Goal: Task Accomplishment & Management: Manage account settings

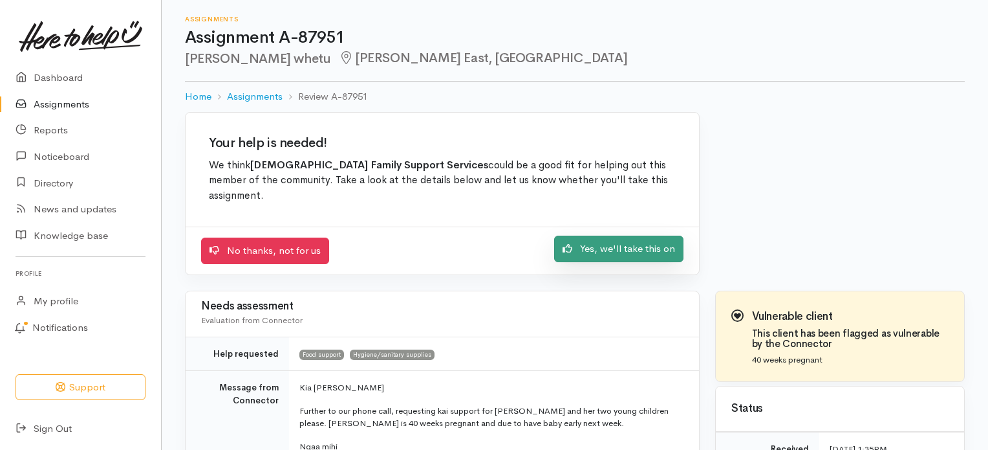
click at [604, 235] on link "Yes, we'll take this on" at bounding box center [618, 248] width 129 height 27
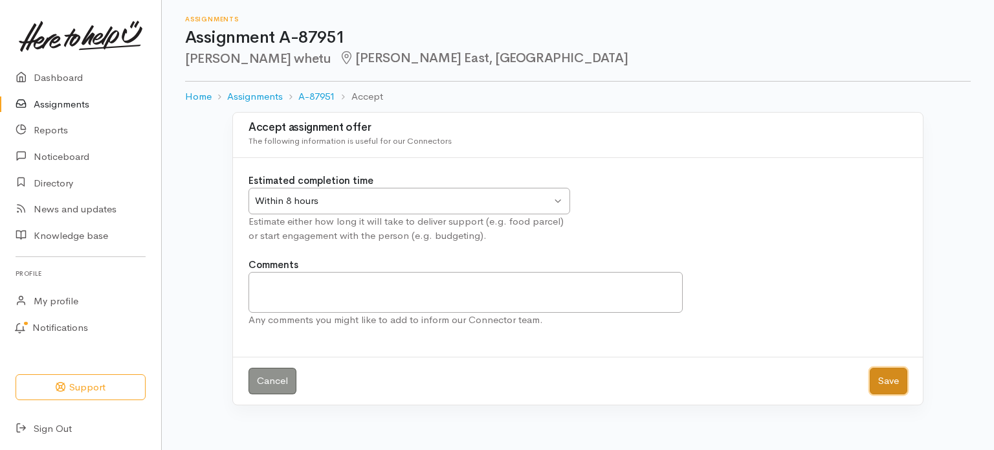
click at [885, 385] on button "Save" at bounding box center [888, 380] width 38 height 27
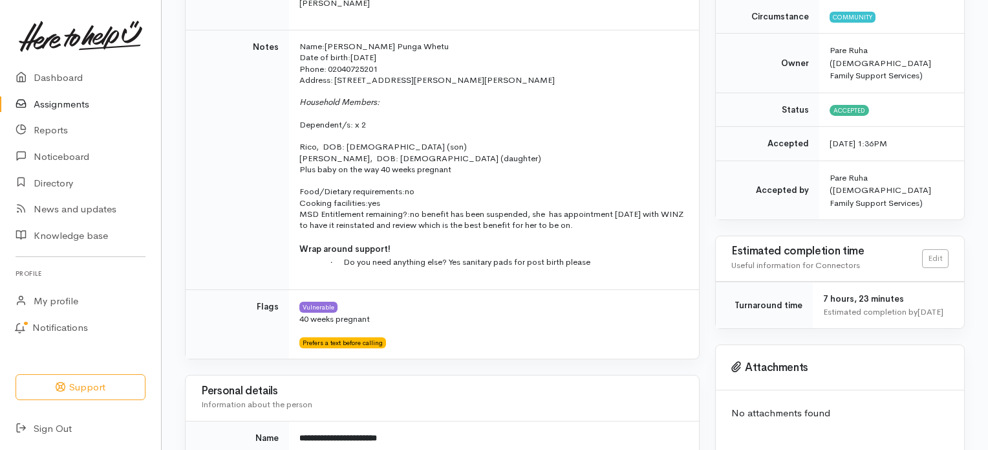
scroll to position [323, 0]
